Goal: Task Accomplishment & Management: Complete application form

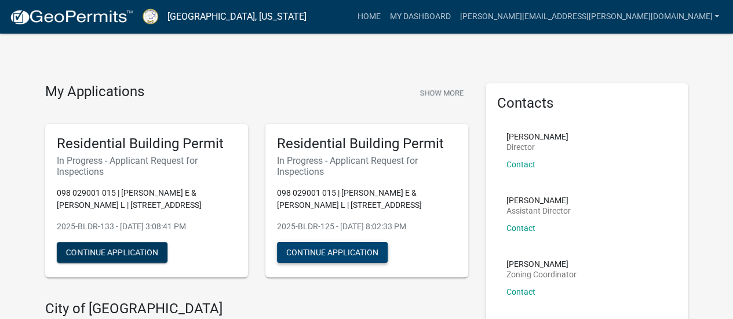
click at [335, 250] on button "Continue Application" at bounding box center [332, 252] width 111 height 21
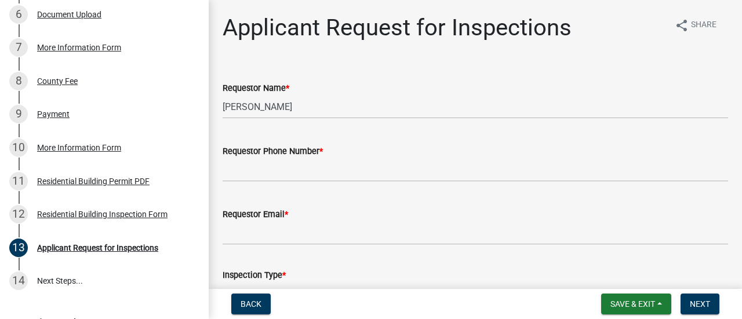
scroll to position [335, 0]
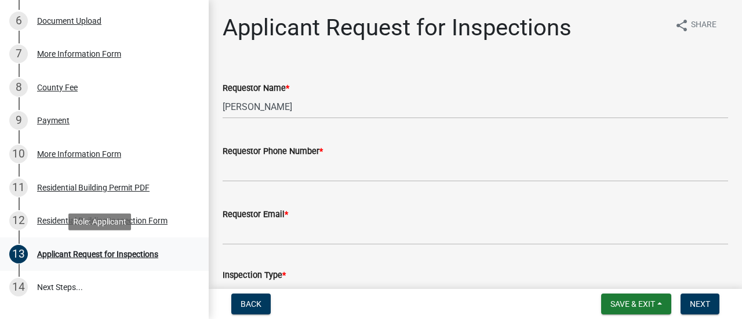
click at [118, 254] on div "Applicant Request for Inspections" at bounding box center [97, 254] width 121 height 8
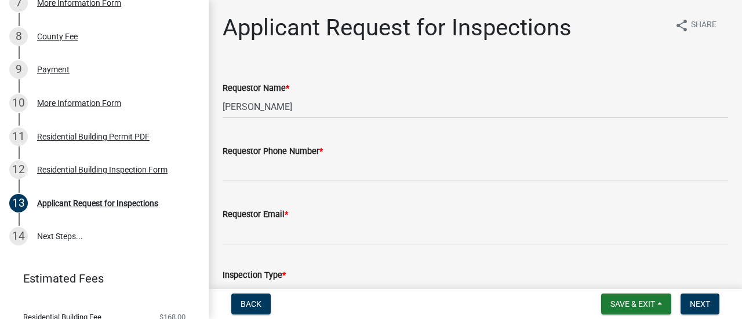
scroll to position [428, 0]
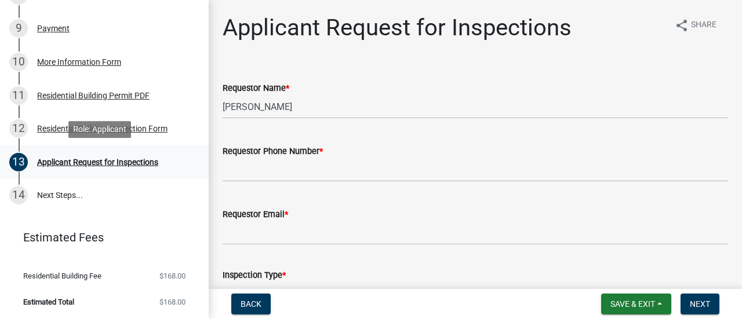
click at [99, 160] on div "Applicant Request for Inspections" at bounding box center [97, 162] width 121 height 8
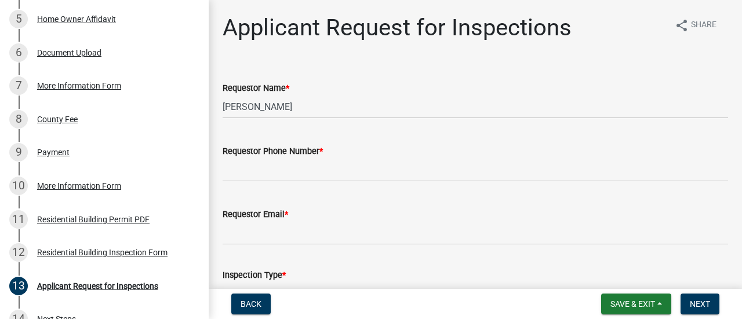
scroll to position [319, 0]
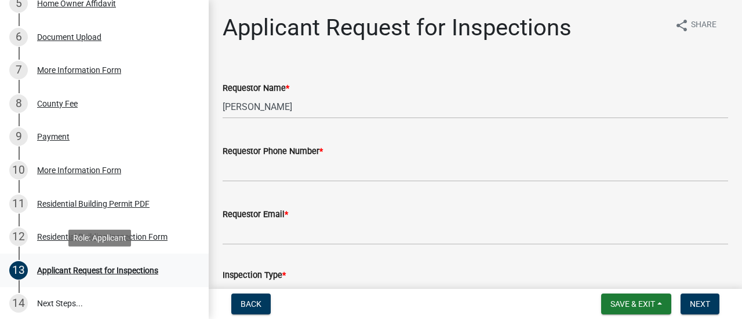
click at [85, 269] on div "Applicant Request for Inspections" at bounding box center [97, 271] width 121 height 8
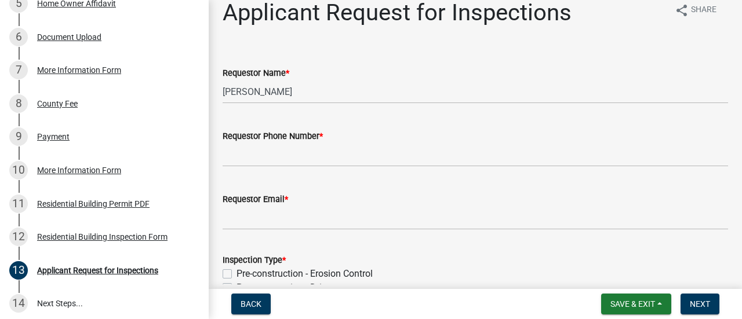
scroll to position [0, 0]
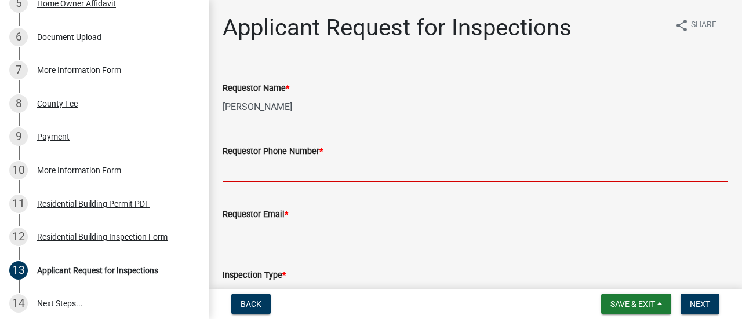
click at [231, 173] on input "Requestor Phone Number *" at bounding box center [474, 170] width 505 height 24
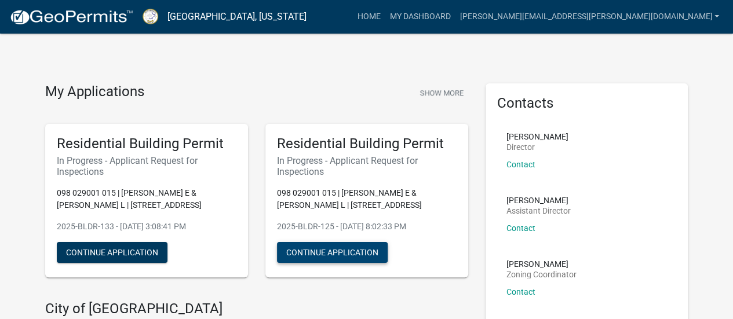
click at [327, 250] on button "Continue Application" at bounding box center [332, 252] width 111 height 21
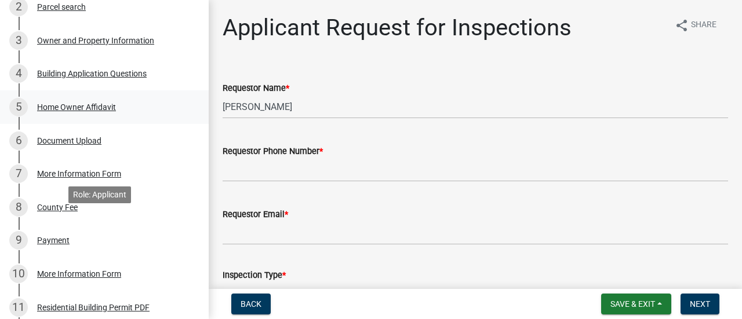
scroll to position [206, 0]
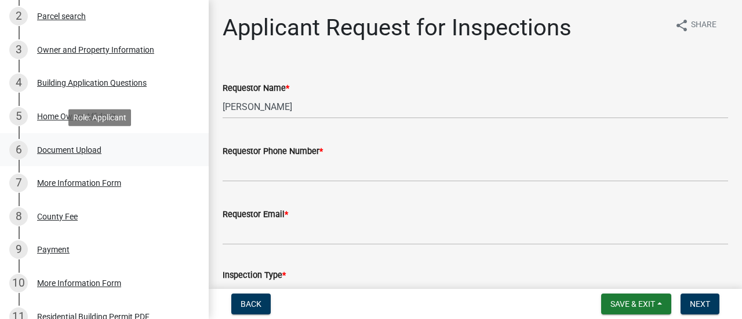
click at [78, 150] on div "Document Upload" at bounding box center [69, 150] width 64 height 8
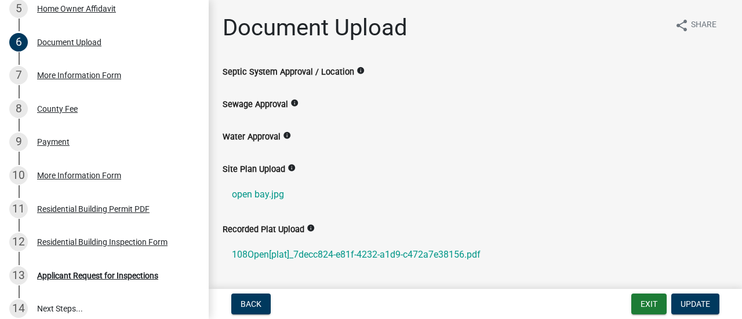
scroll to position [356, 0]
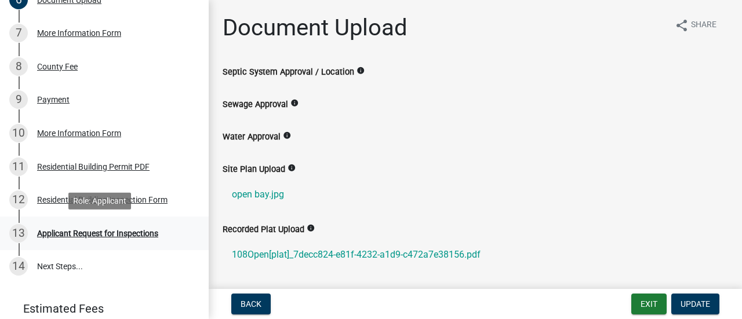
click at [103, 233] on div "Applicant Request for Inspections" at bounding box center [97, 233] width 121 height 8
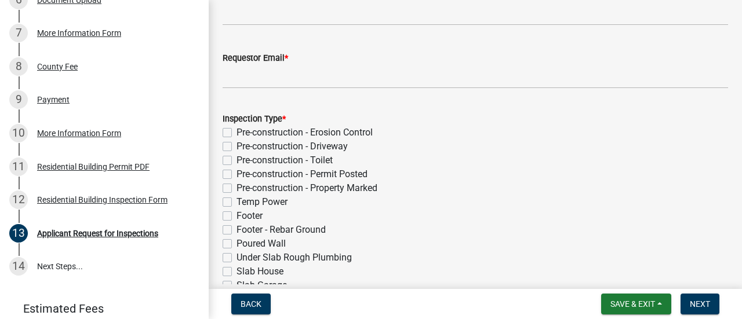
scroll to position [0, 0]
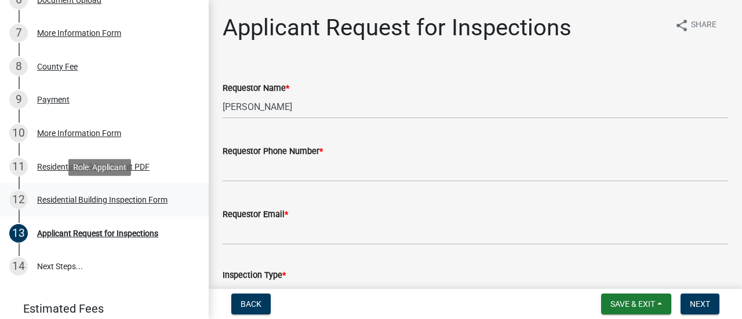
click at [127, 199] on div "Residential Building Inspection Form" at bounding box center [102, 200] width 130 height 8
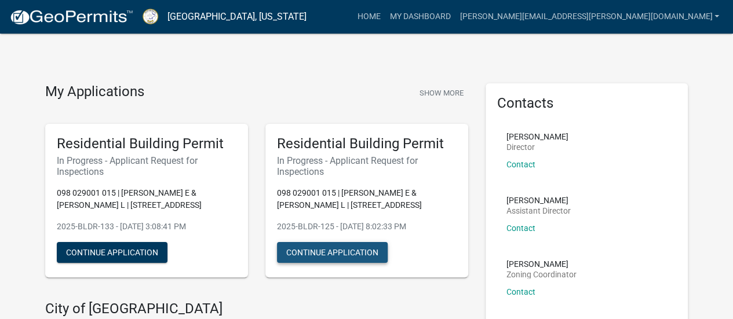
click at [344, 254] on button "Continue Application" at bounding box center [332, 252] width 111 height 21
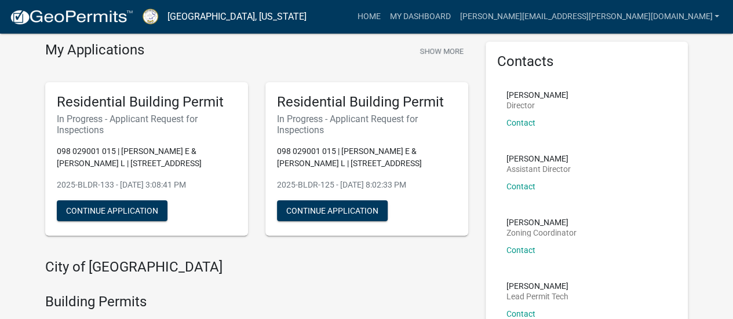
scroll to position [58, 0]
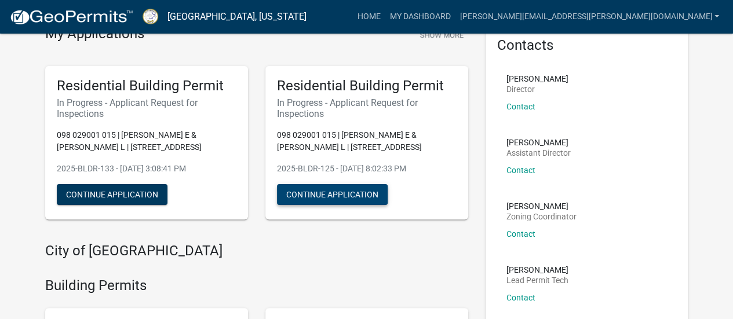
click at [330, 193] on button "Continue Application" at bounding box center [332, 194] width 111 height 21
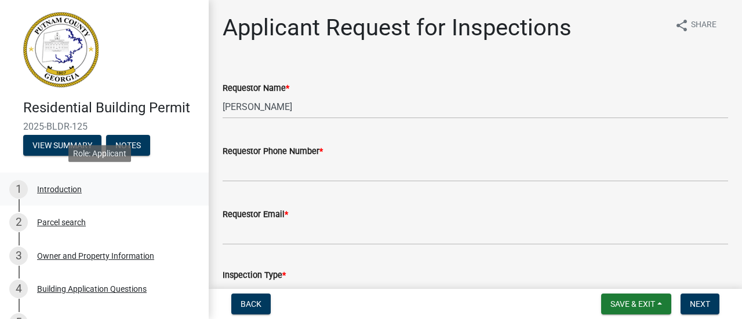
scroll to position [58, 0]
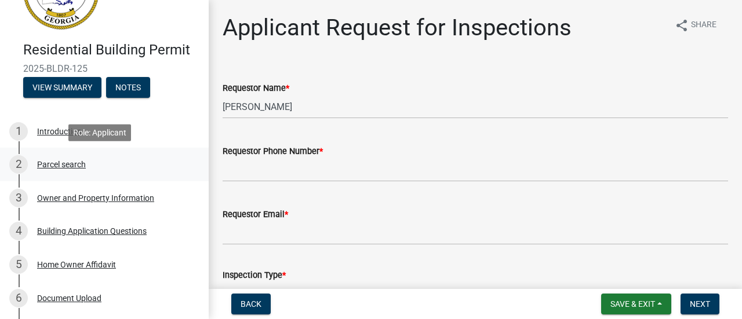
click at [71, 164] on div "Parcel search" at bounding box center [61, 164] width 49 height 8
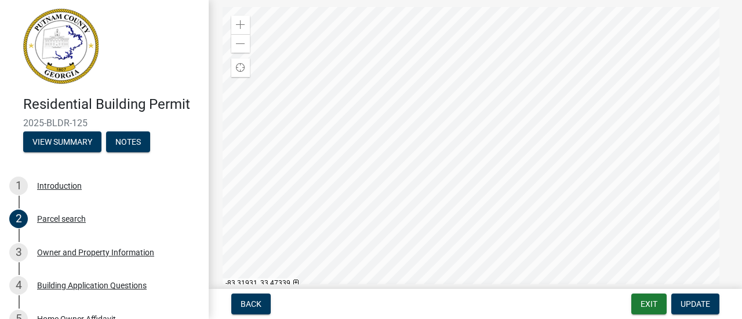
scroll to position [0, 0]
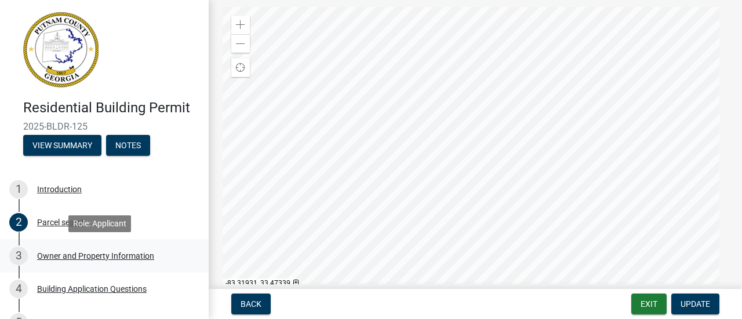
click at [94, 254] on div "Owner and Property Information" at bounding box center [95, 256] width 117 height 8
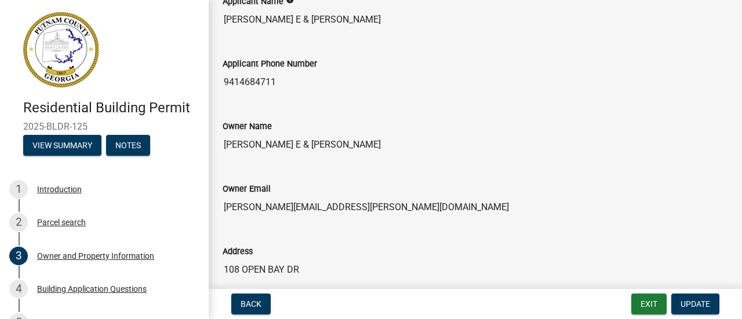
scroll to position [174, 0]
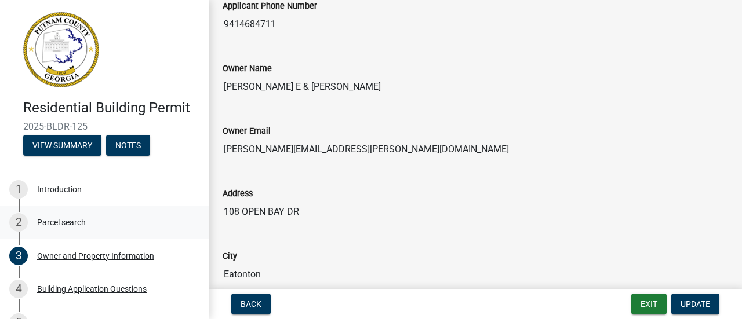
click at [79, 222] on div "Parcel search" at bounding box center [61, 222] width 49 height 8
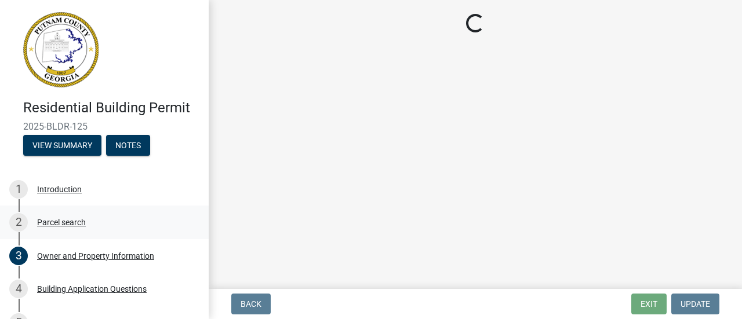
scroll to position [0, 0]
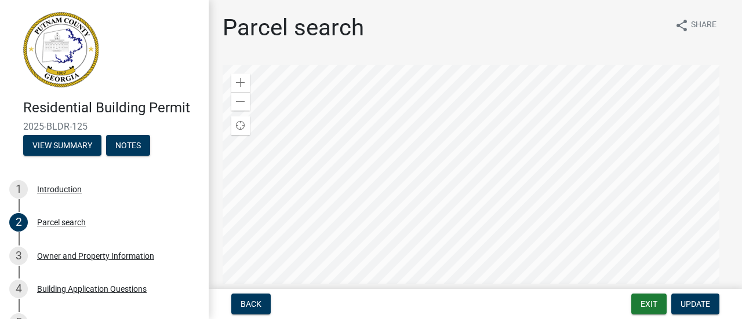
click at [462, 204] on div at bounding box center [474, 210] width 505 height 290
click at [85, 258] on div "Owner and Property Information" at bounding box center [95, 256] width 117 height 8
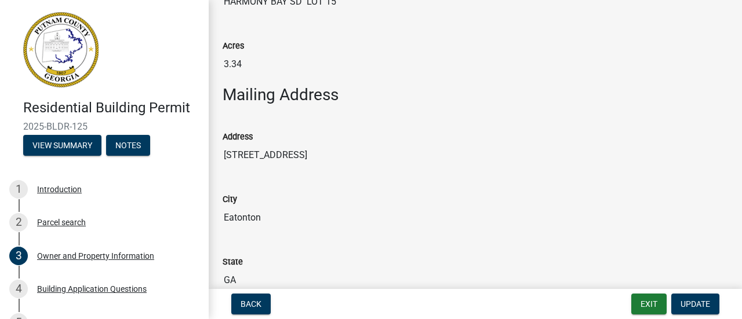
scroll to position [637, 0]
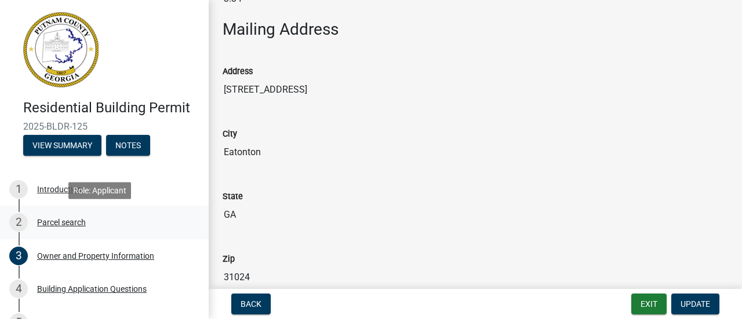
click at [61, 222] on div "Parcel search" at bounding box center [61, 222] width 49 height 8
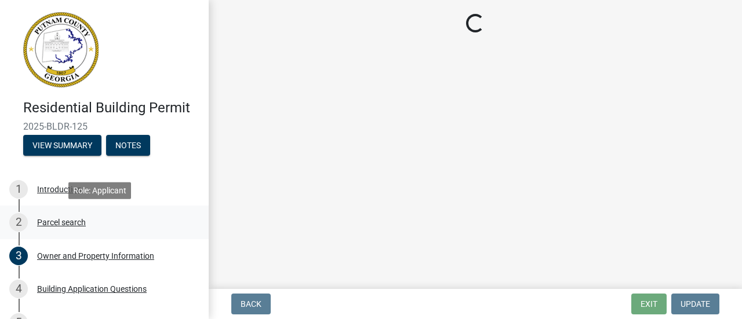
scroll to position [0, 0]
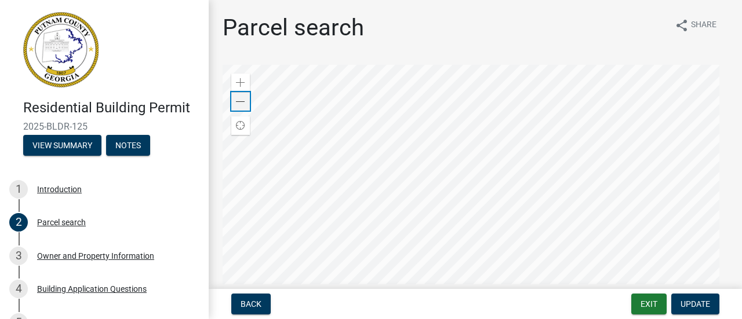
click at [239, 101] on span at bounding box center [240, 101] width 9 height 9
click at [239, 103] on span at bounding box center [240, 101] width 9 height 9
click at [393, 221] on div at bounding box center [474, 210] width 505 height 290
click at [389, 157] on div at bounding box center [474, 210] width 505 height 290
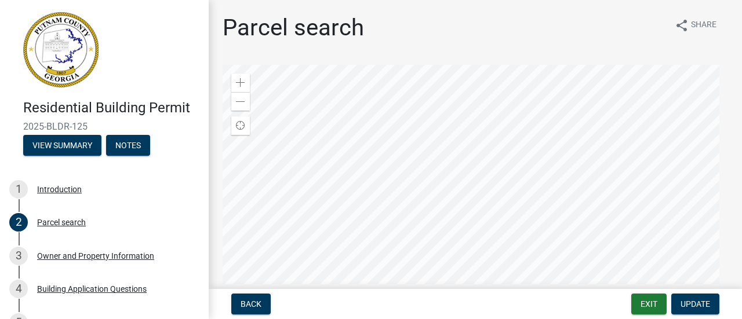
click at [505, 167] on div at bounding box center [474, 210] width 505 height 290
click at [239, 98] on span at bounding box center [240, 101] width 9 height 9
click at [535, 223] on div at bounding box center [474, 210] width 505 height 290
click at [239, 99] on span at bounding box center [240, 101] width 9 height 9
click at [242, 79] on span at bounding box center [240, 82] width 9 height 9
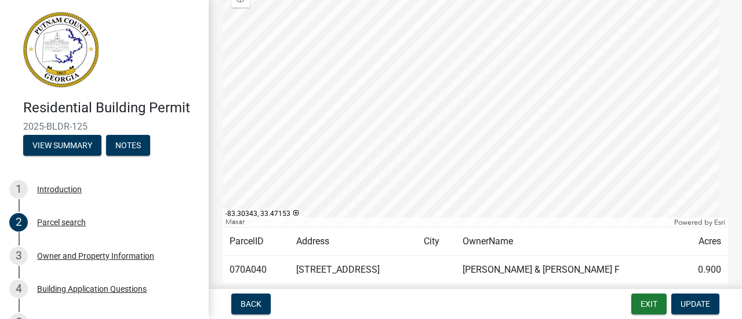
scroll to position [114, 0]
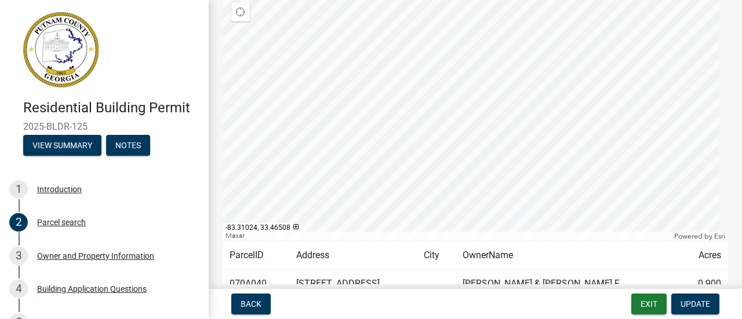
click at [516, 163] on div at bounding box center [474, 96] width 505 height 290
click at [508, 163] on div at bounding box center [474, 96] width 505 height 290
click at [519, 194] on div at bounding box center [474, 96] width 505 height 290
click at [60, 222] on div "Parcel search" at bounding box center [61, 222] width 49 height 8
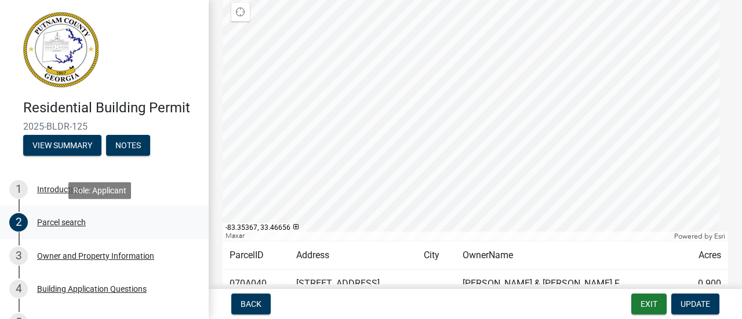
click at [60, 222] on div "Parcel search" at bounding box center [61, 222] width 49 height 8
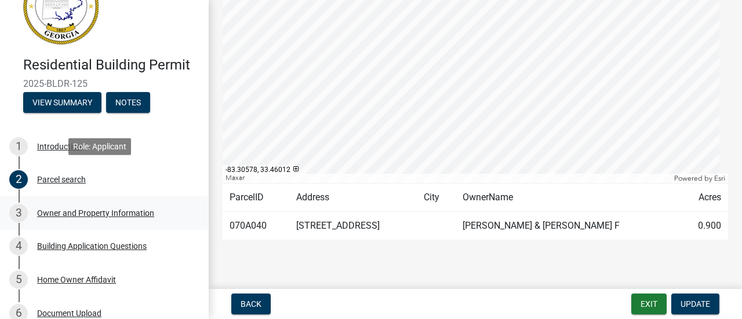
scroll to position [116, 0]
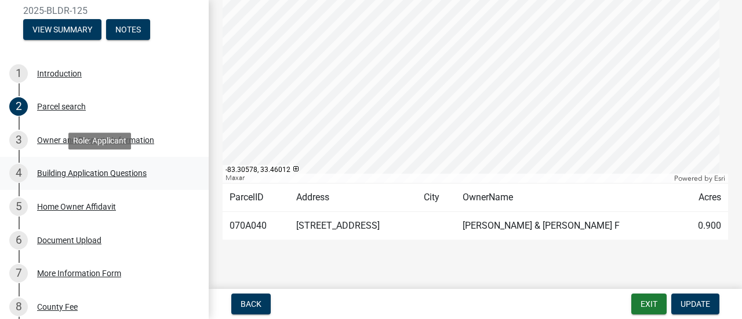
click at [87, 173] on div "Building Application Questions" at bounding box center [92, 173] width 110 height 8
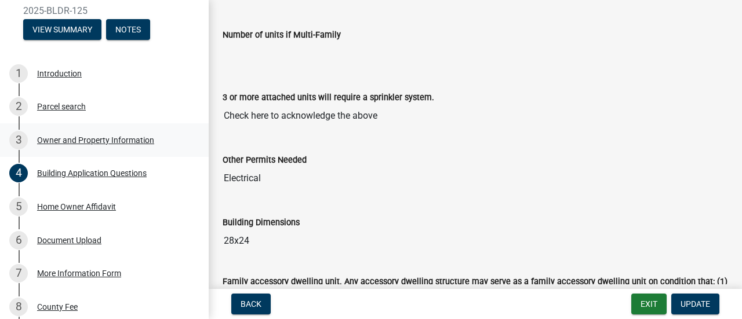
click at [100, 142] on div "Owner and Property Information" at bounding box center [95, 140] width 117 height 8
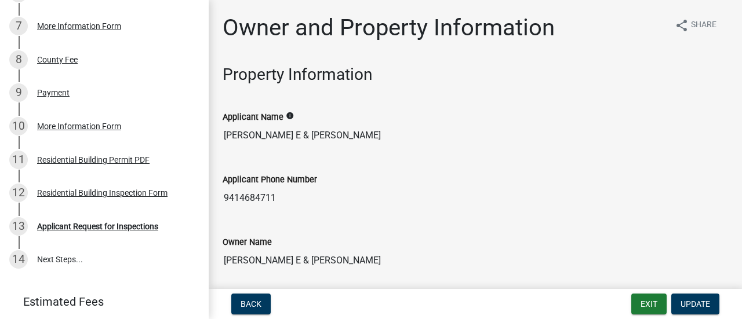
scroll to position [378, 0]
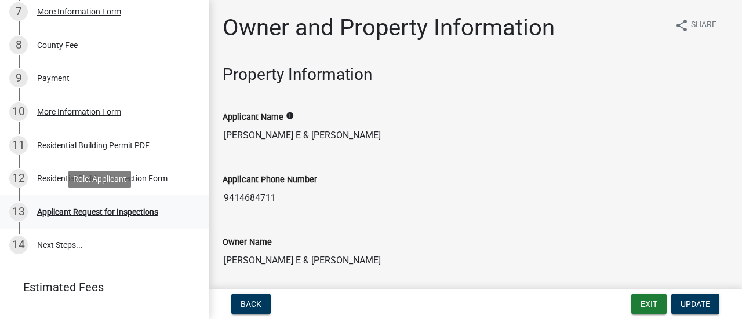
click at [112, 211] on div "Applicant Request for Inspections" at bounding box center [97, 212] width 121 height 8
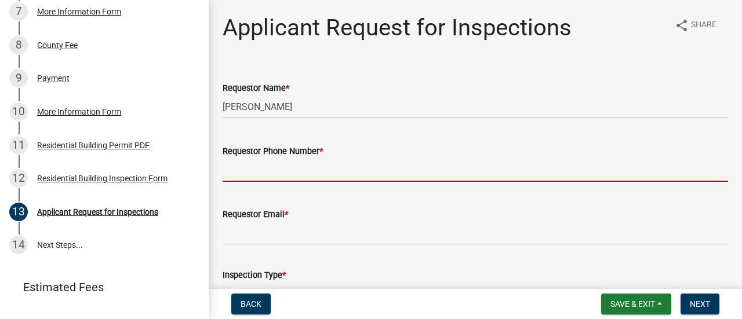
click at [236, 171] on input "Requestor Phone Number *" at bounding box center [474, 170] width 505 height 24
type input "9414684711"
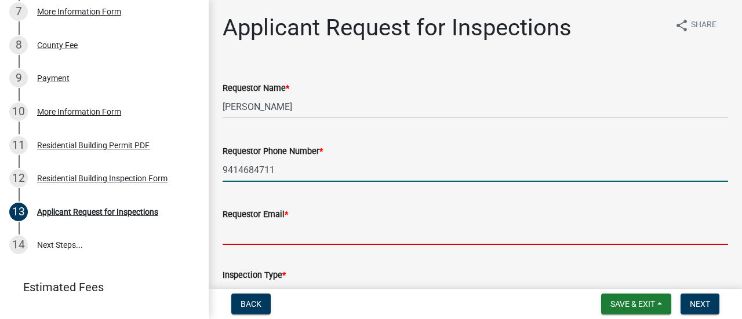
type input "[PERSON_NAME][EMAIL_ADDRESS][PERSON_NAME][DOMAIN_NAME]"
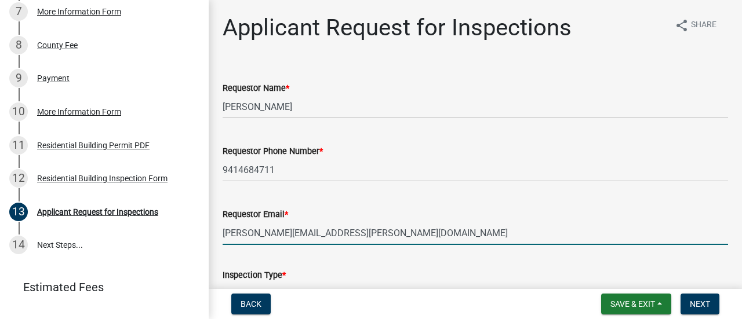
drag, startPoint x: 382, startPoint y: 235, endPoint x: 217, endPoint y: 233, distance: 164.6
click at [217, 233] on div "Requestor Email * Beverly.Girard@LeadingEdgeTAC.com" at bounding box center [475, 218] width 523 height 54
click at [474, 84] on div "Requestor Name *" at bounding box center [474, 88] width 505 height 14
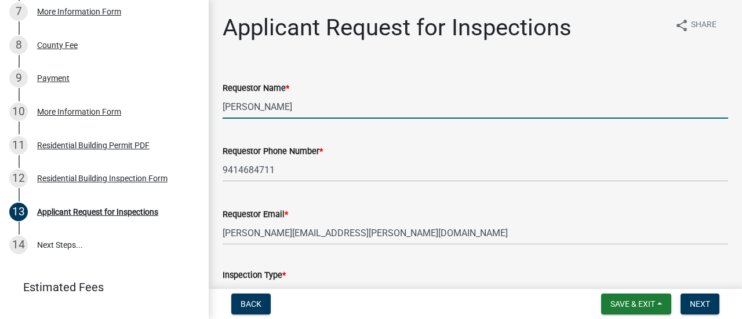
click at [267, 104] on input "[PERSON_NAME]" at bounding box center [474, 107] width 505 height 24
drag, startPoint x: 299, startPoint y: 105, endPoint x: 153, endPoint y: 101, distance: 146.1
click at [151, 106] on div "Residential Building Permit 2025-BLDR-125 View Summary Notes 1 Introduction 2 P…" at bounding box center [371, 159] width 742 height 319
type input "Beverly Girard"
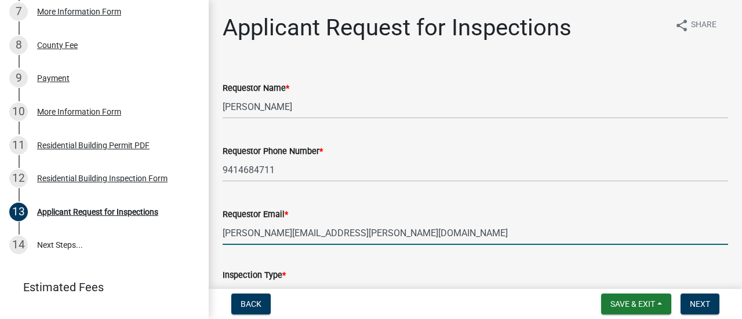
click at [380, 233] on input "[PERSON_NAME][EMAIL_ADDRESS][PERSON_NAME][DOMAIN_NAME]" at bounding box center [474, 233] width 505 height 24
drag, startPoint x: 380, startPoint y: 233, endPoint x: 170, endPoint y: 233, distance: 209.7
click at [170, 233] on div "Residential Building Permit 2025-BLDR-125 View Summary Notes 1 Introduction 2 P…" at bounding box center [371, 159] width 742 height 319
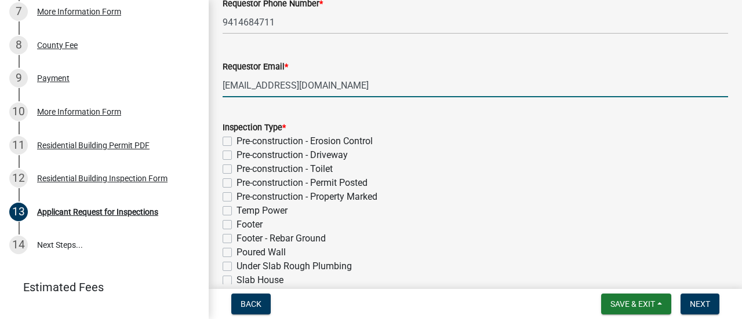
scroll to position [174, 0]
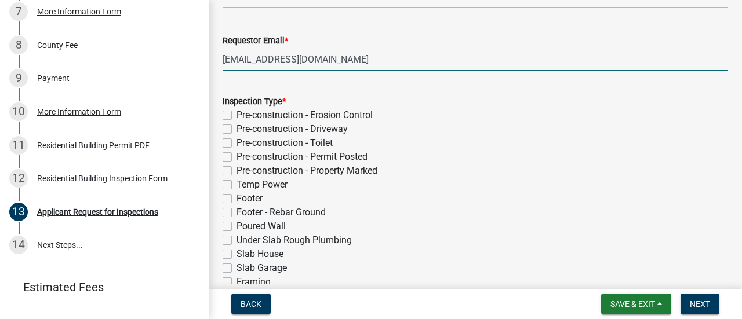
type input "BeverlyGirard01@gmail.com"
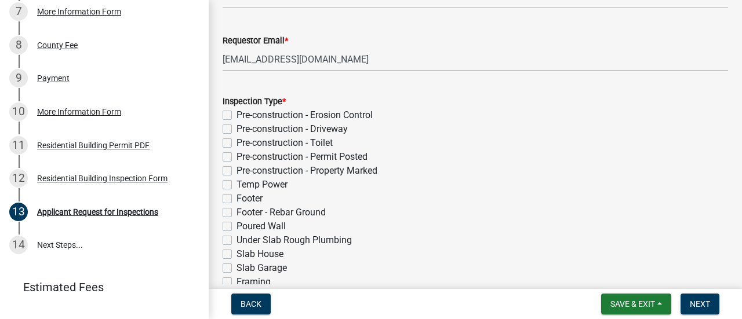
click at [236, 199] on label "Footer" at bounding box center [249, 199] width 26 height 14
click at [236, 199] on input "Footer" at bounding box center [240, 196] width 8 height 8
checkbox input "true"
checkbox input "false"
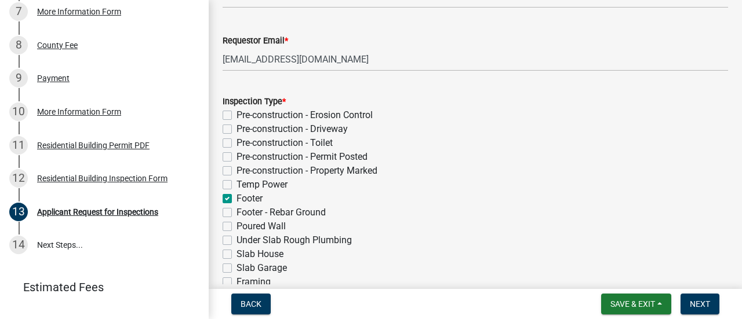
checkbox input "false"
checkbox input "true"
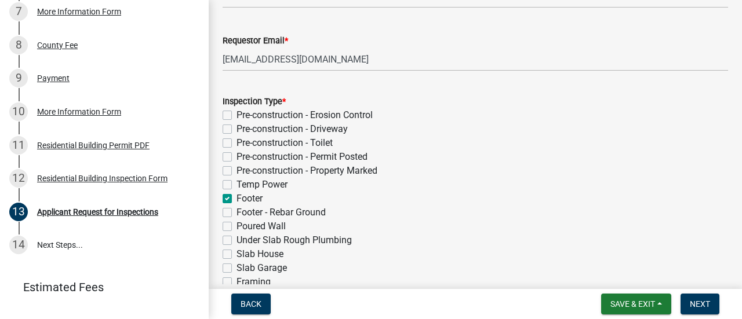
checkbox input "false"
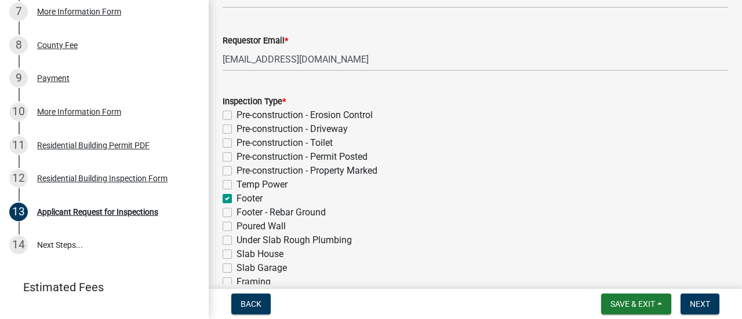
checkbox input "false"
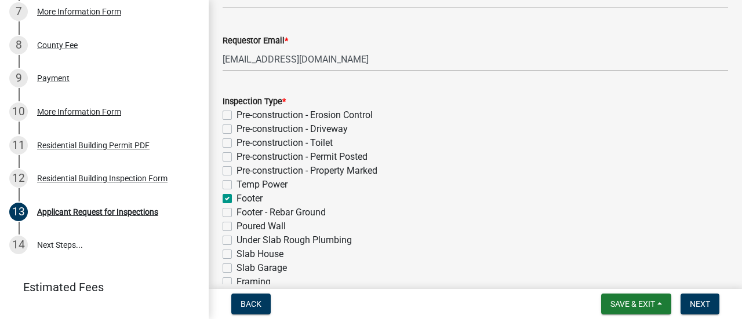
checkbox input "false"
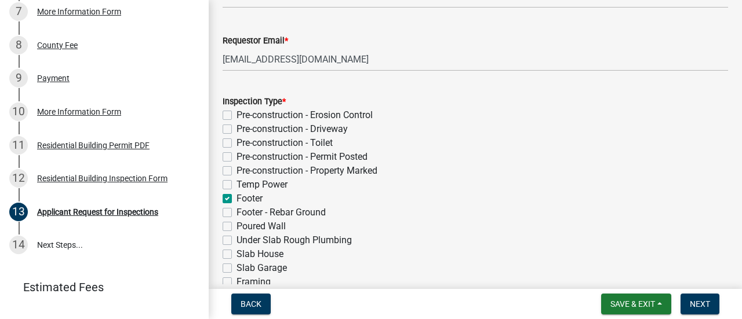
checkbox input "false"
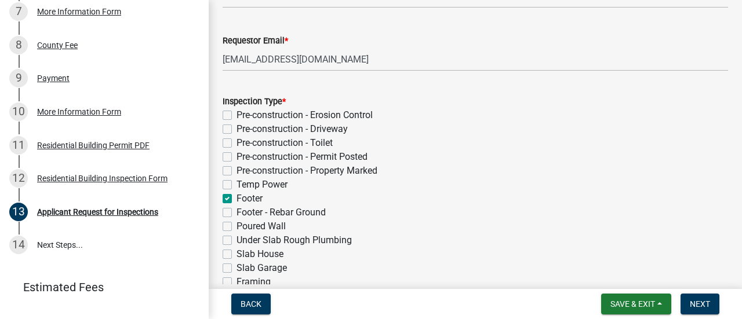
checkbox input "false"
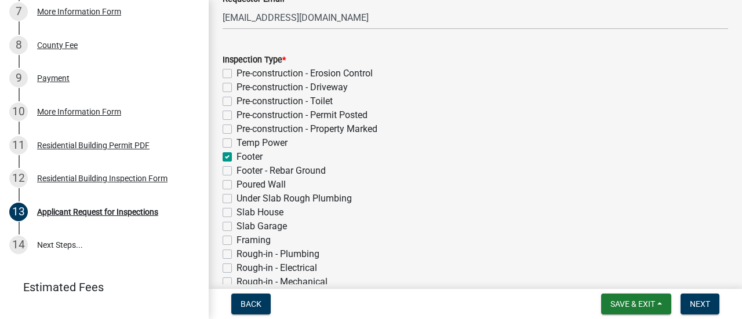
scroll to position [232, 0]
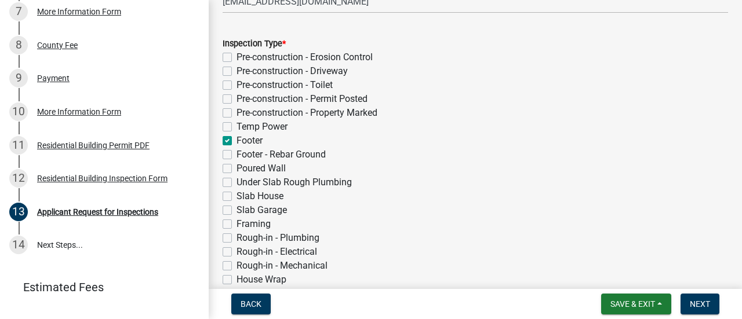
click at [236, 210] on label "Slab Garage" at bounding box center [261, 210] width 50 height 14
click at [236, 210] on input "Slab Garage" at bounding box center [240, 207] width 8 height 8
checkbox input "true"
checkbox input "false"
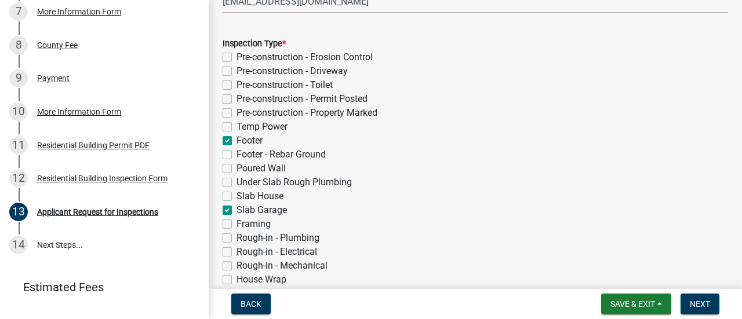
checkbox input "false"
checkbox input "true"
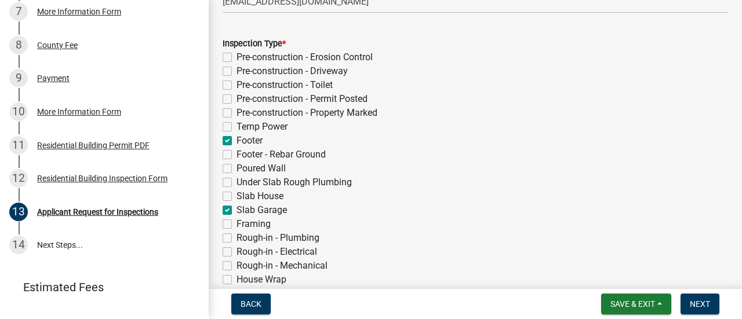
checkbox input "false"
checkbox input "true"
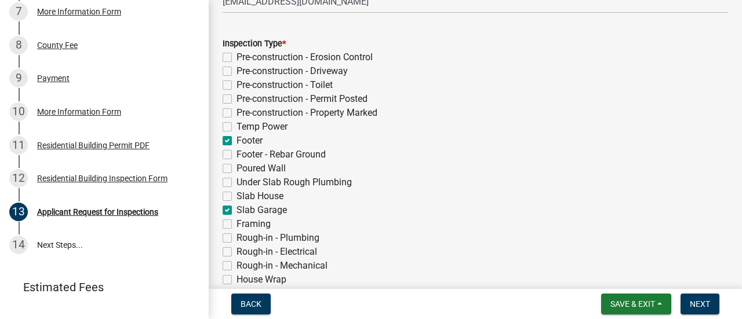
checkbox input "false"
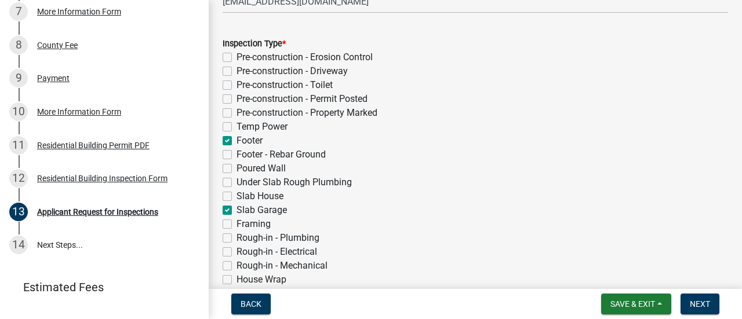
checkbox input "false"
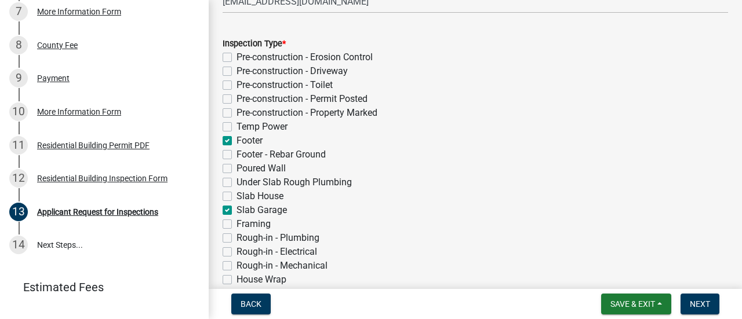
checkbox input "false"
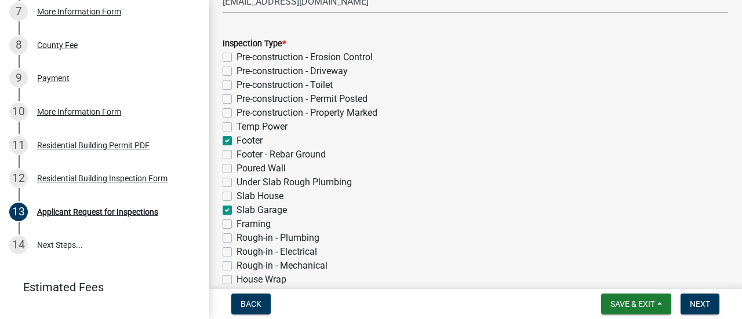
checkbox input "false"
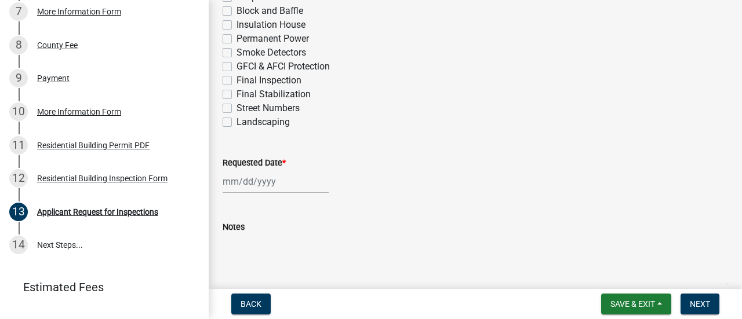
scroll to position [600, 0]
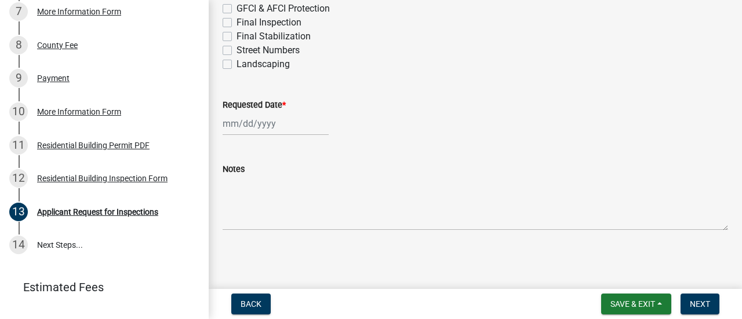
select select "8"
select select "2025"
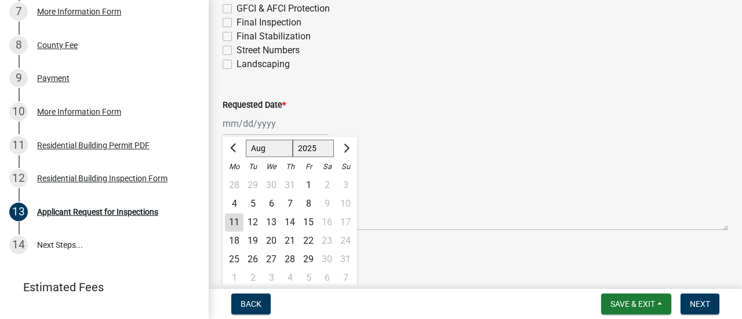
click at [235, 124] on div "Jan Feb Mar Apr May Jun Jul Aug Sep Oct Nov Dec 1525 1526 1527 1528 1529 1530 1…" at bounding box center [275, 124] width 106 height 24
click at [443, 158] on div "Notes" at bounding box center [474, 188] width 505 height 85
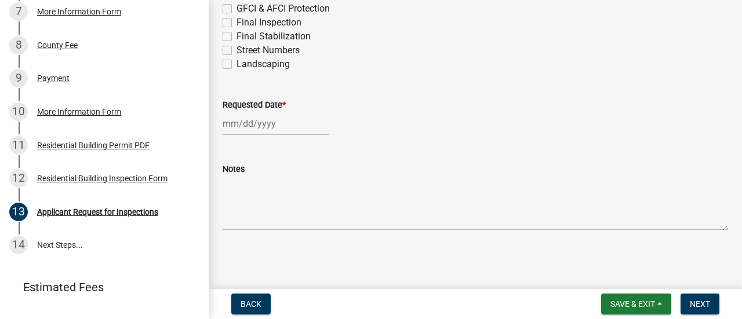
select select "8"
select select "2025"
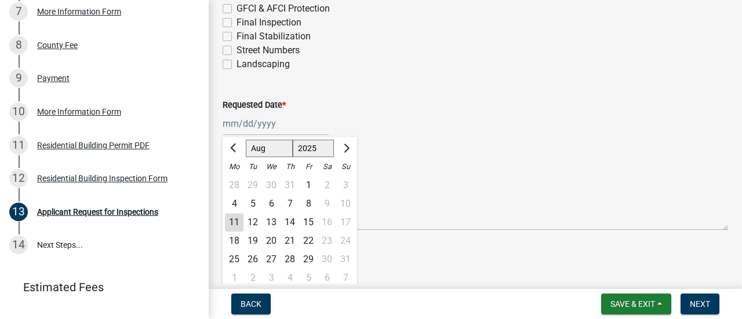
click at [247, 127] on div "Jan Feb Mar Apr May Jun Jul Aug Sep Oct Nov Dec 1525 1526 1527 1528 1529 1530 1…" at bounding box center [275, 124] width 106 height 24
click at [235, 224] on div "11" at bounding box center [234, 222] width 19 height 19
type input "08/11/2025"
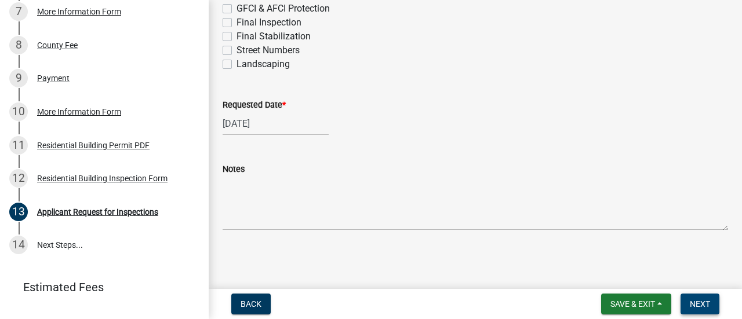
click at [707, 303] on span "Next" at bounding box center [699, 304] width 20 height 9
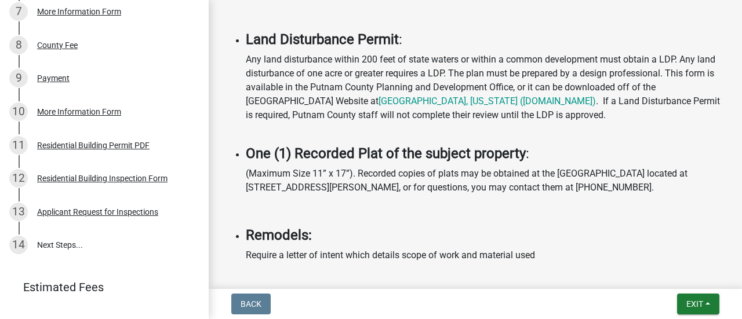
scroll to position [982, 0]
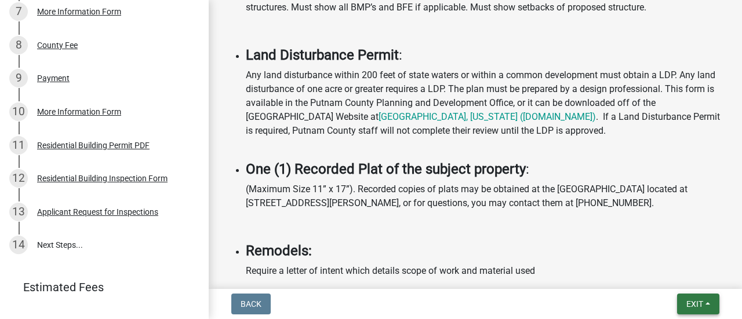
click at [694, 304] on span "Exit" at bounding box center [694, 304] width 17 height 9
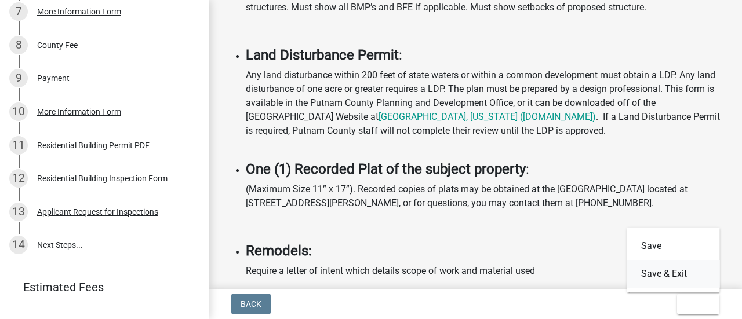
click at [665, 273] on button "Save & Exit" at bounding box center [673, 274] width 93 height 28
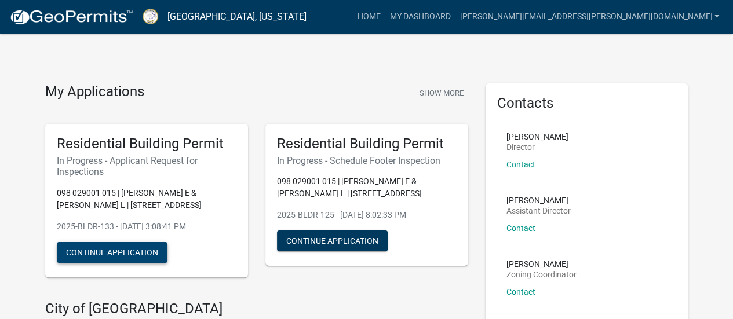
click at [129, 252] on button "Continue Application" at bounding box center [112, 252] width 111 height 21
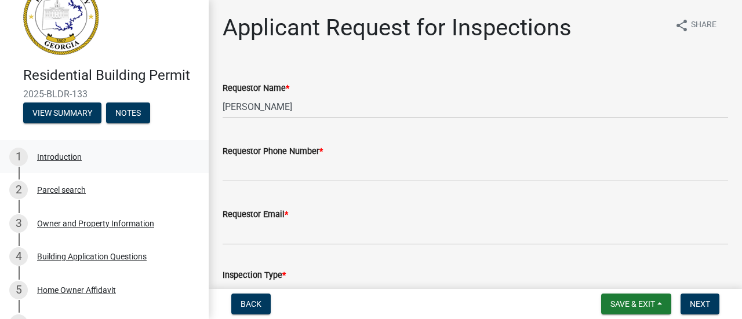
scroll to position [58, 0]
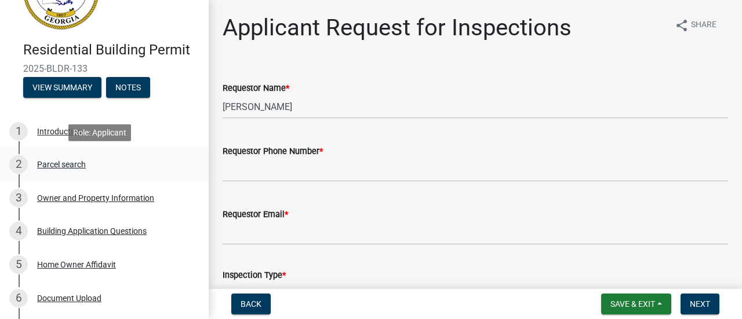
click at [68, 163] on div "Parcel search" at bounding box center [61, 164] width 49 height 8
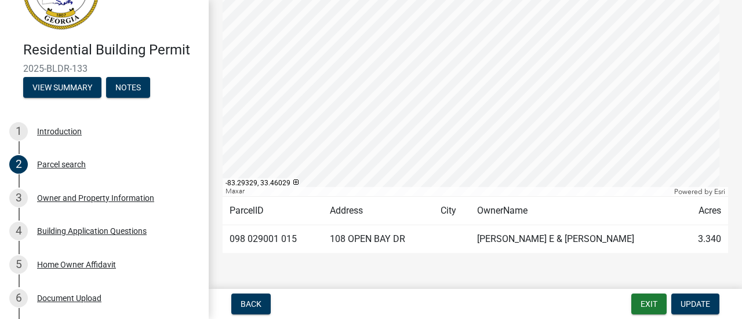
scroll to position [172, 0]
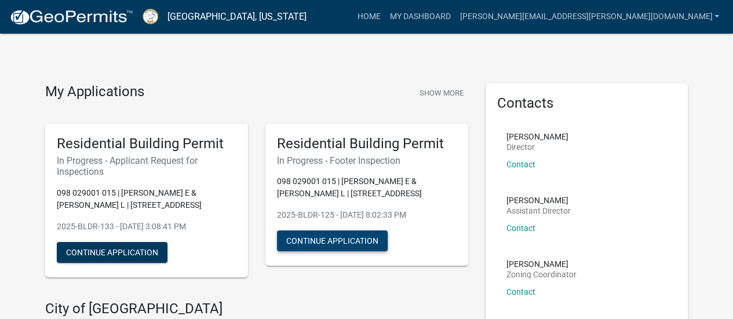
click at [349, 246] on button "Continue Application" at bounding box center [332, 241] width 111 height 21
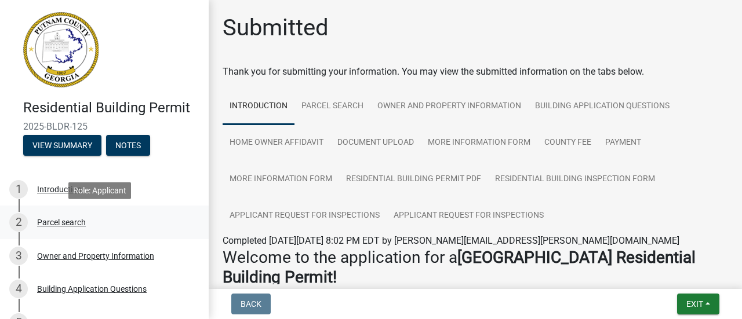
click at [68, 223] on div "Parcel search" at bounding box center [61, 222] width 49 height 8
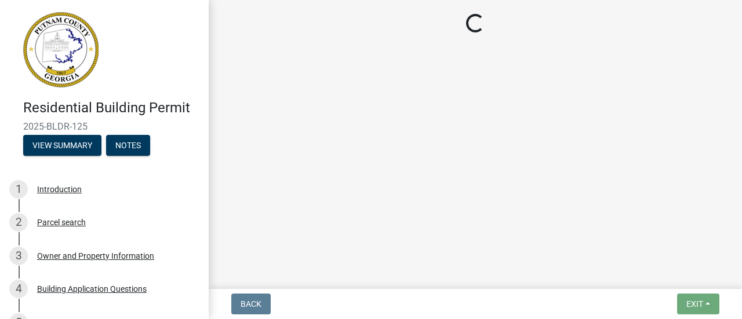
drag, startPoint x: 738, startPoint y: 24, endPoint x: 738, endPoint y: 54, distance: 30.1
click at [732, 54] on main "Loading..." at bounding box center [475, 142] width 533 height 284
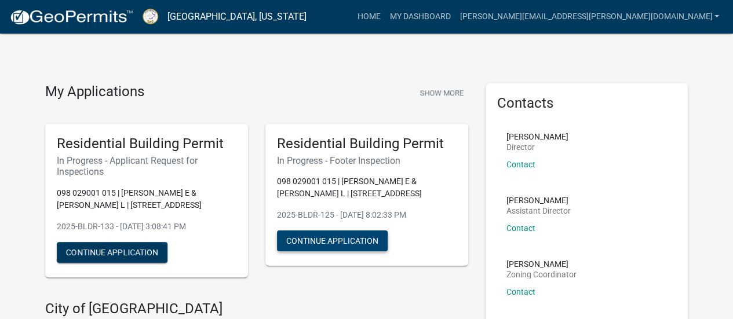
click at [324, 239] on button "Continue Application" at bounding box center [332, 241] width 111 height 21
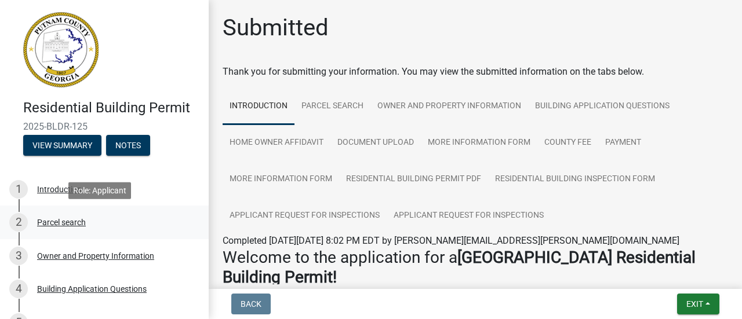
click at [65, 222] on div "Parcel search" at bounding box center [61, 222] width 49 height 8
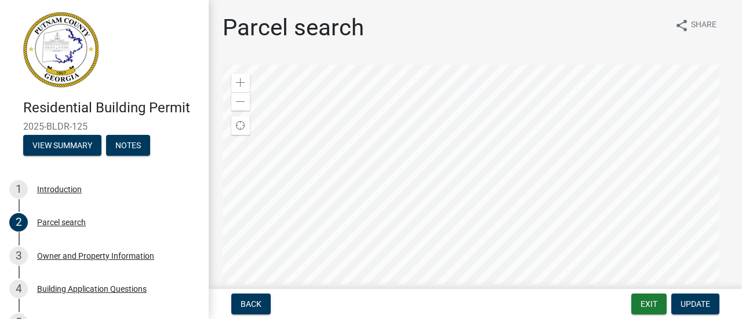
click at [614, 105] on div at bounding box center [474, 210] width 505 height 290
